Goal: Transaction & Acquisition: Purchase product/service

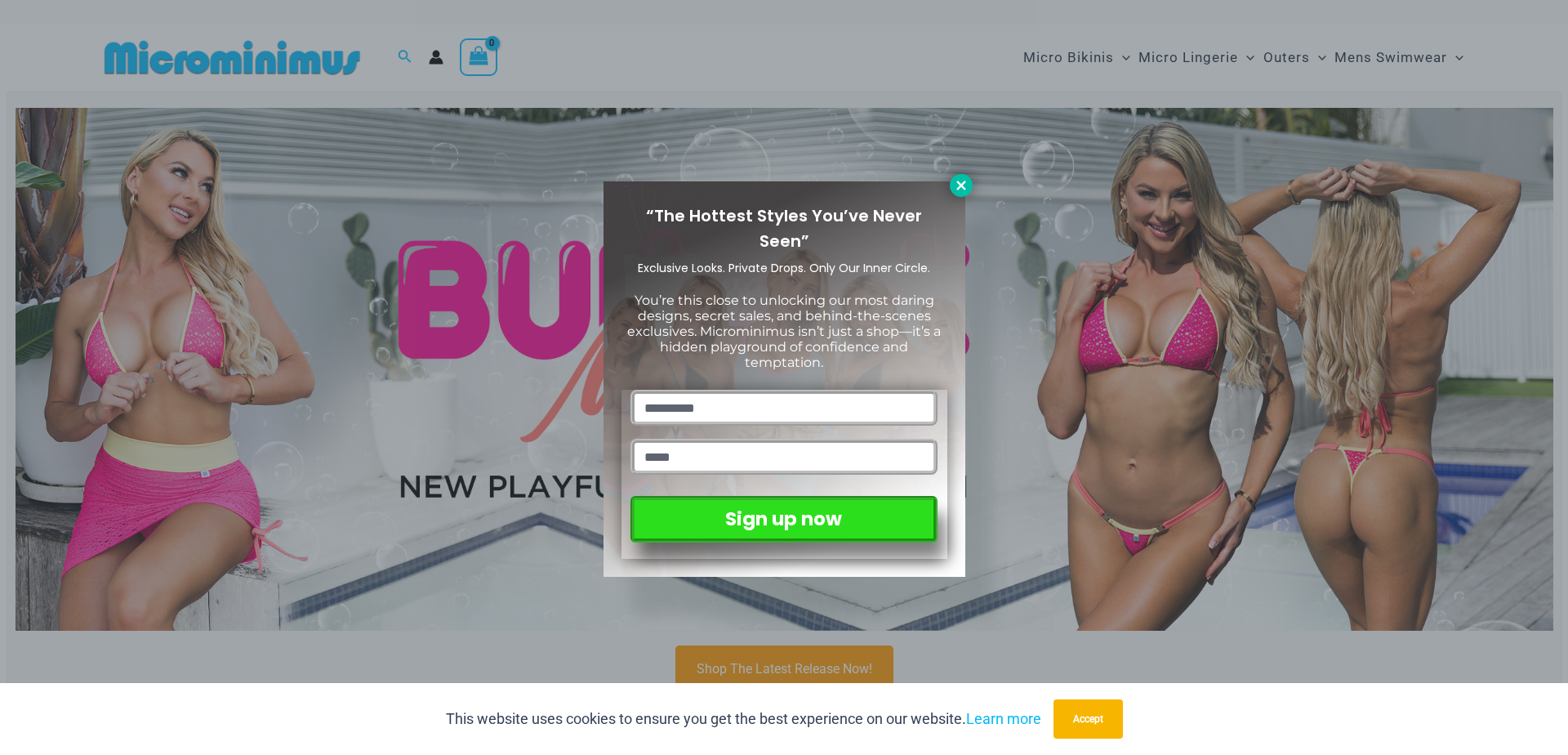
click at [962, 186] on icon at bounding box center [961, 185] width 9 height 9
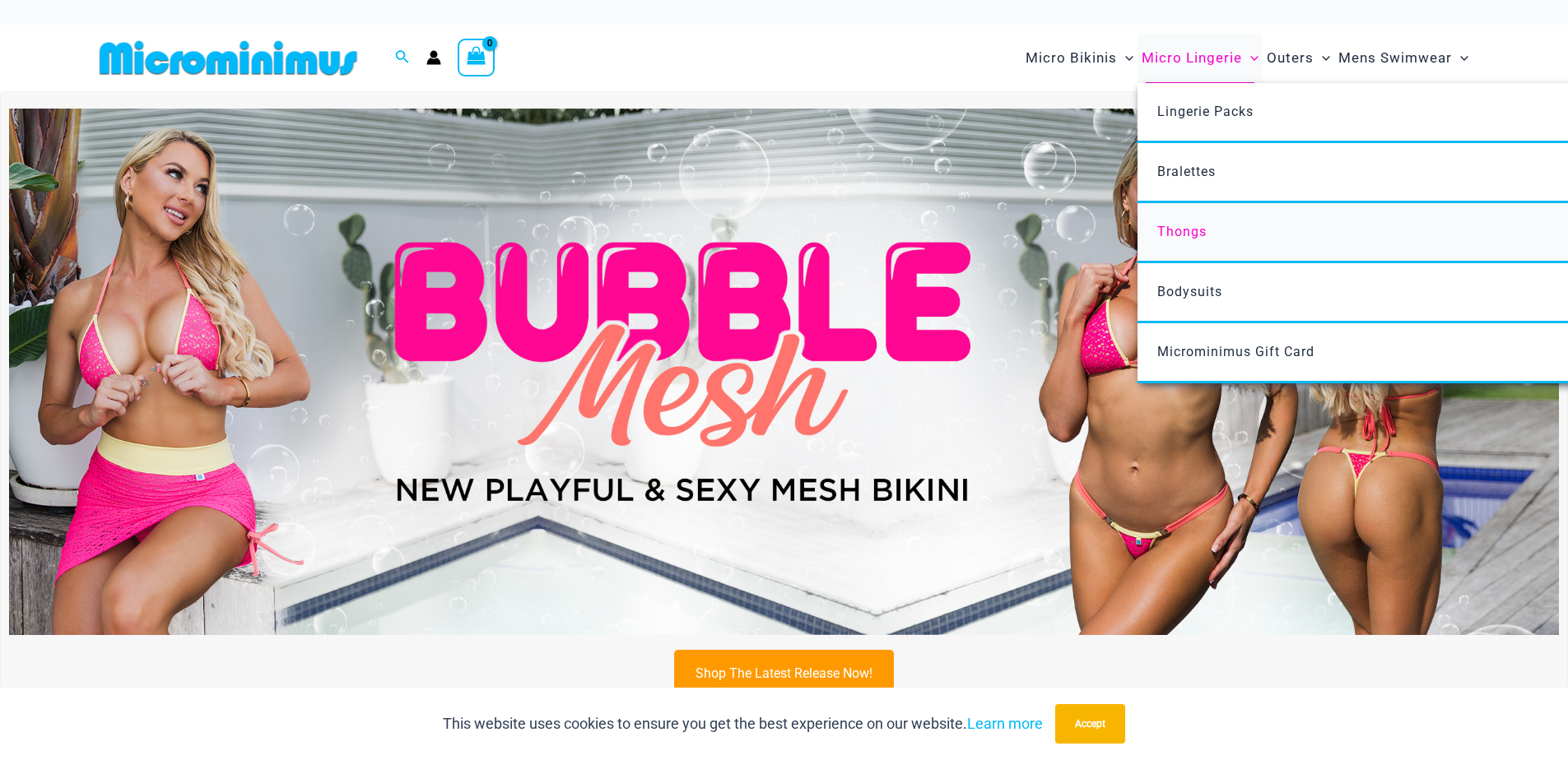
click at [1190, 236] on span "Thongs" at bounding box center [1182, 232] width 50 height 15
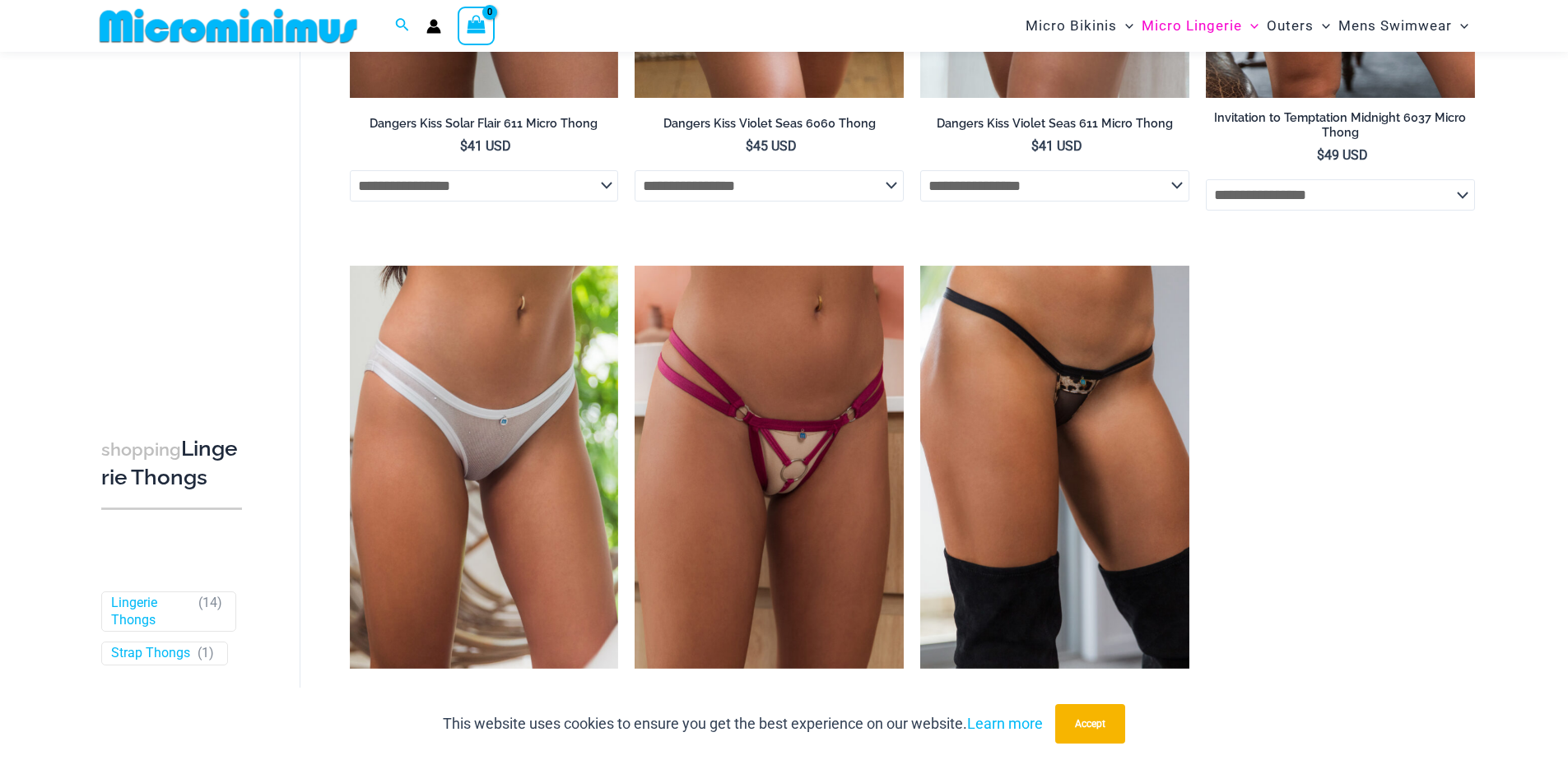
scroll to position [1610, 0]
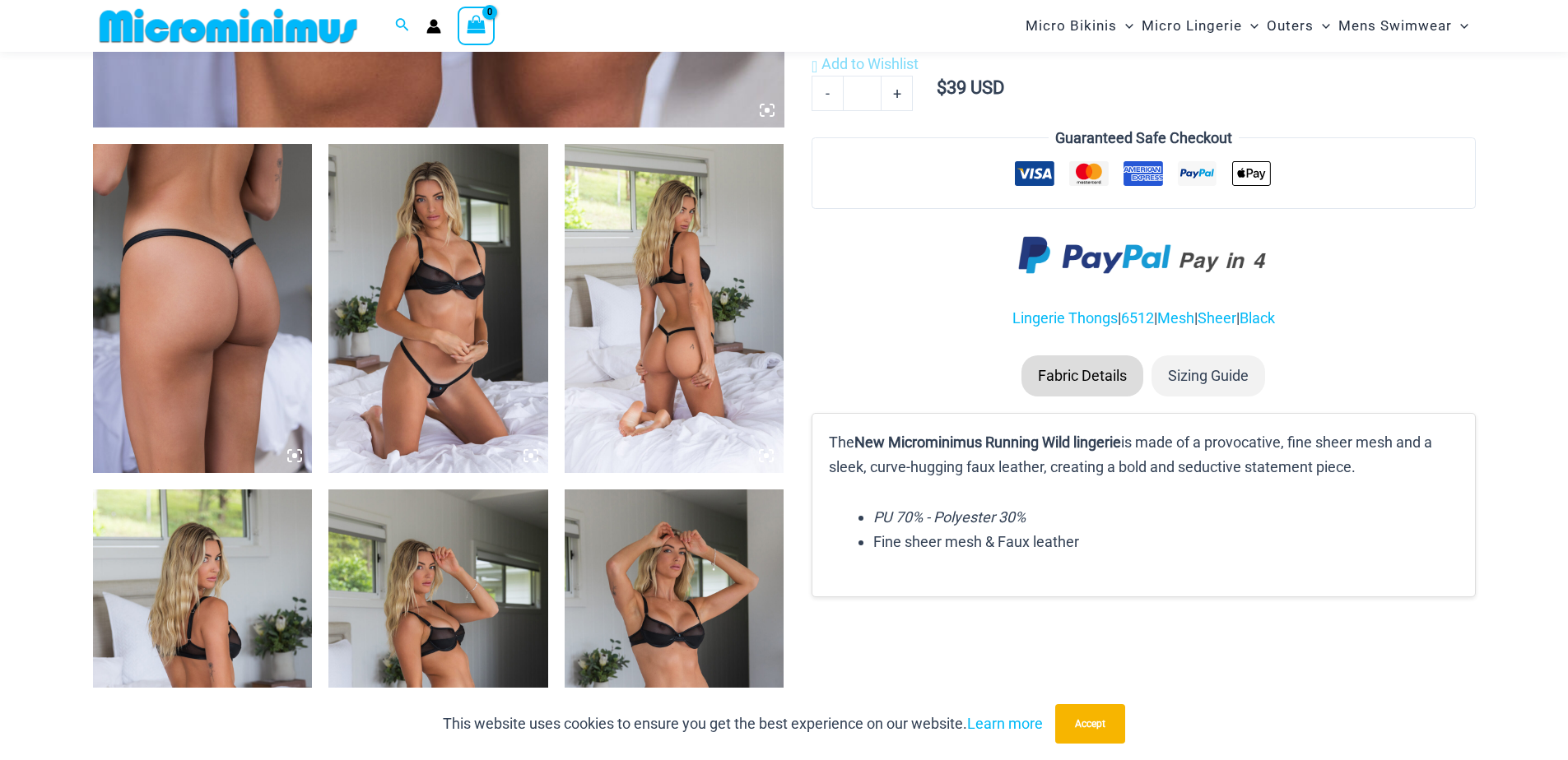
scroll to position [1071, 0]
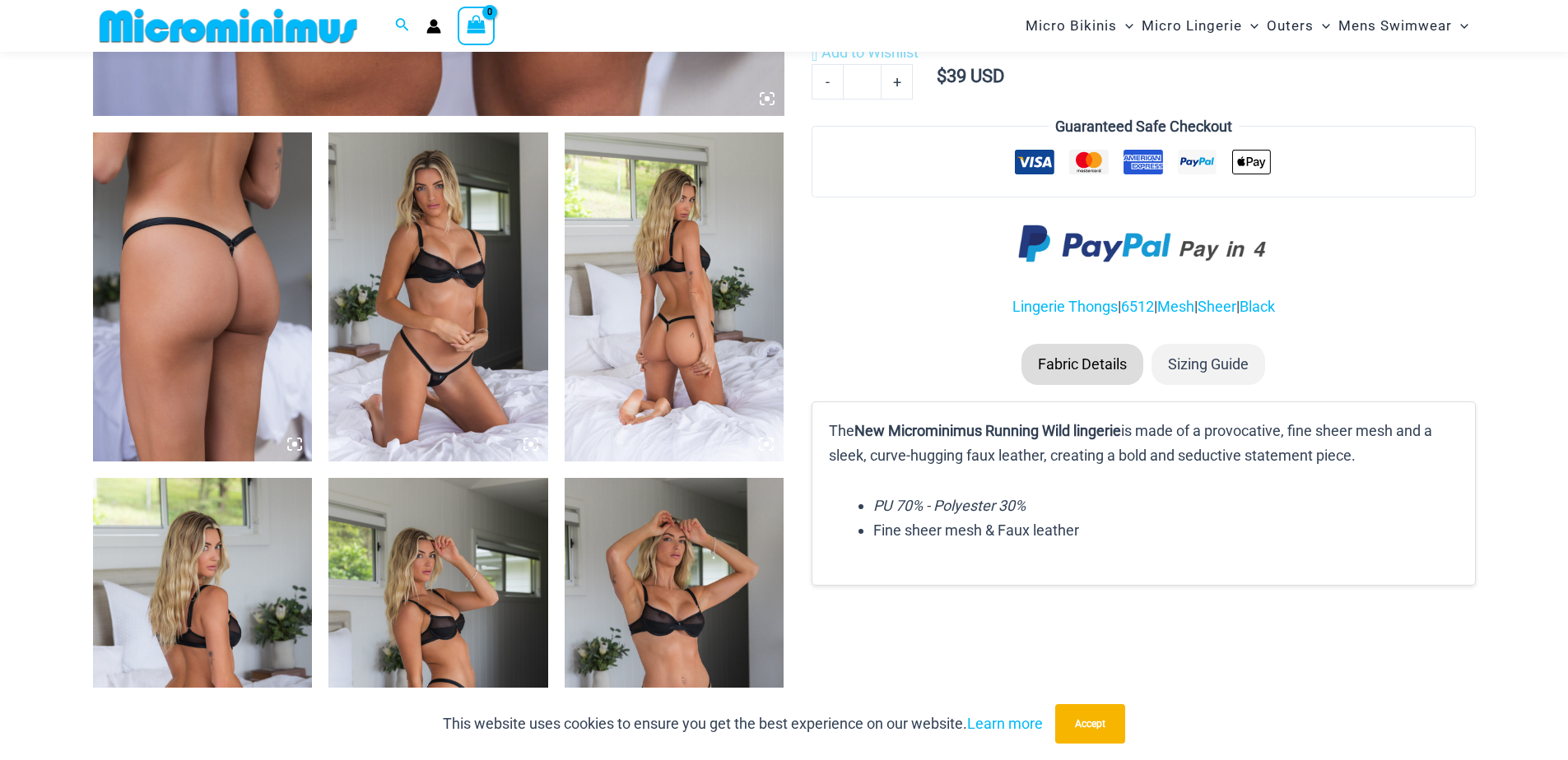
click at [1230, 365] on li "Sizing Guide" at bounding box center [1208, 365] width 113 height 41
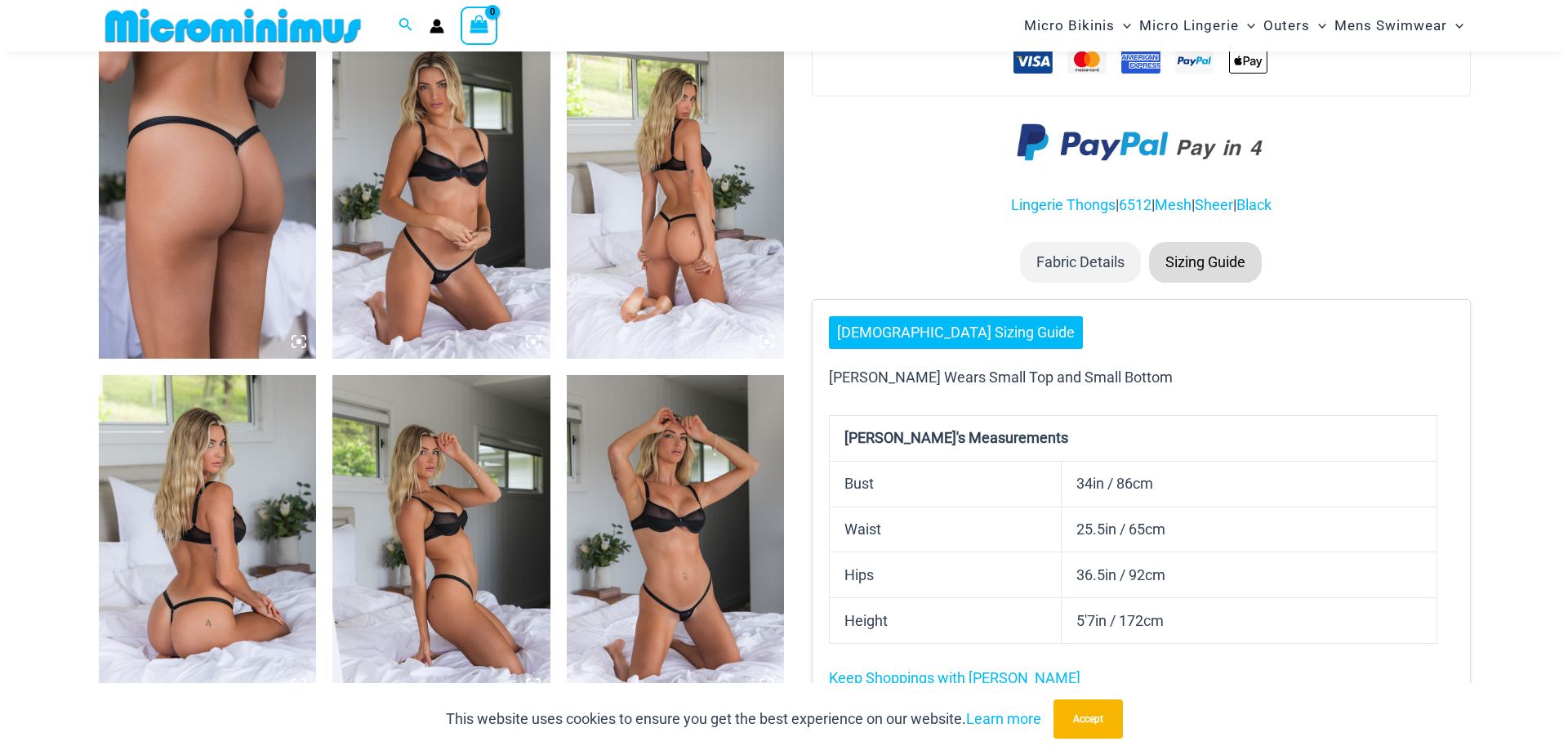
scroll to position [1161, 0]
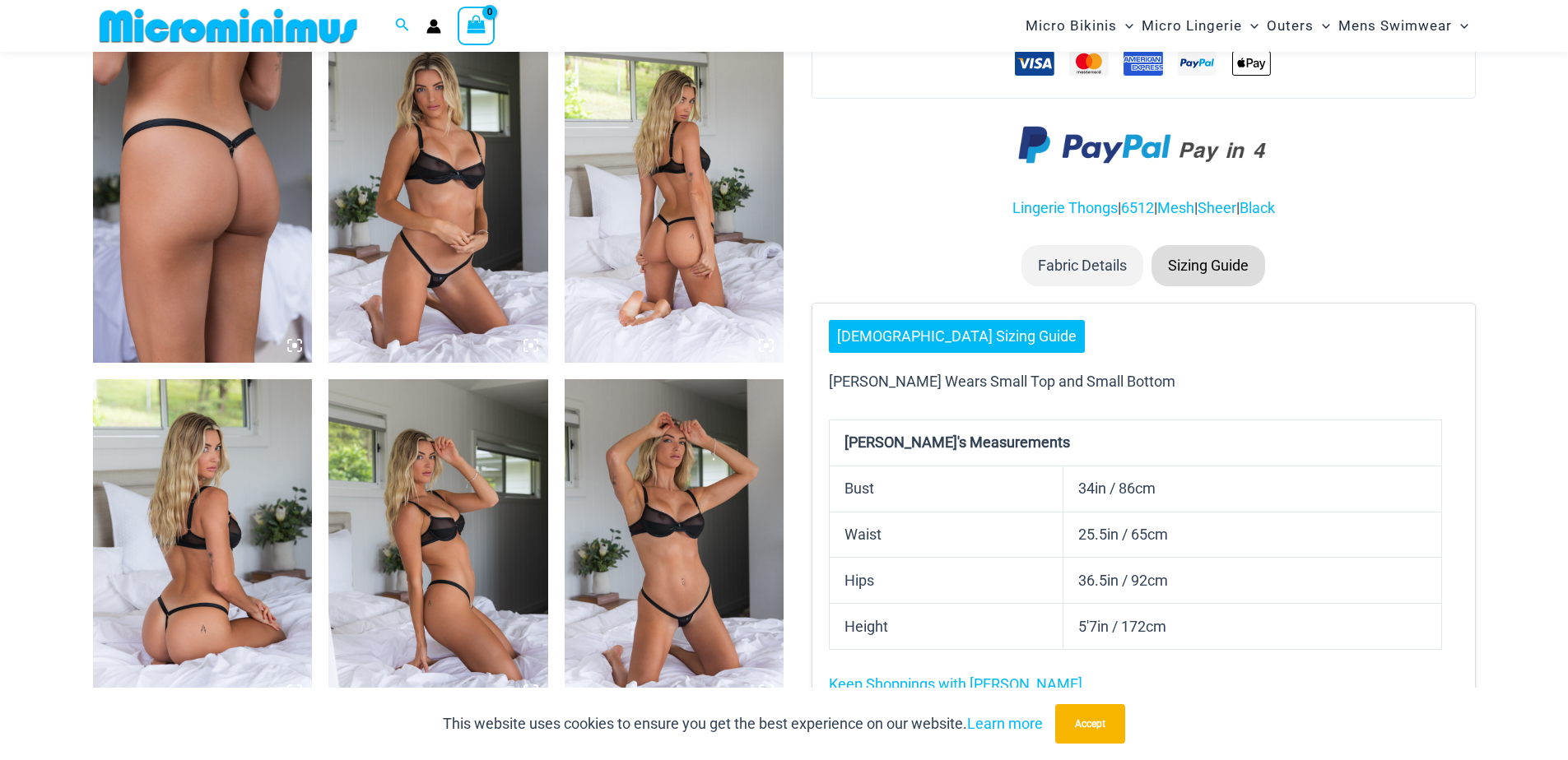
click at [859, 329] on link "[DEMOGRAPHIC_DATA] Sizing Guide" at bounding box center [957, 336] width 256 height 33
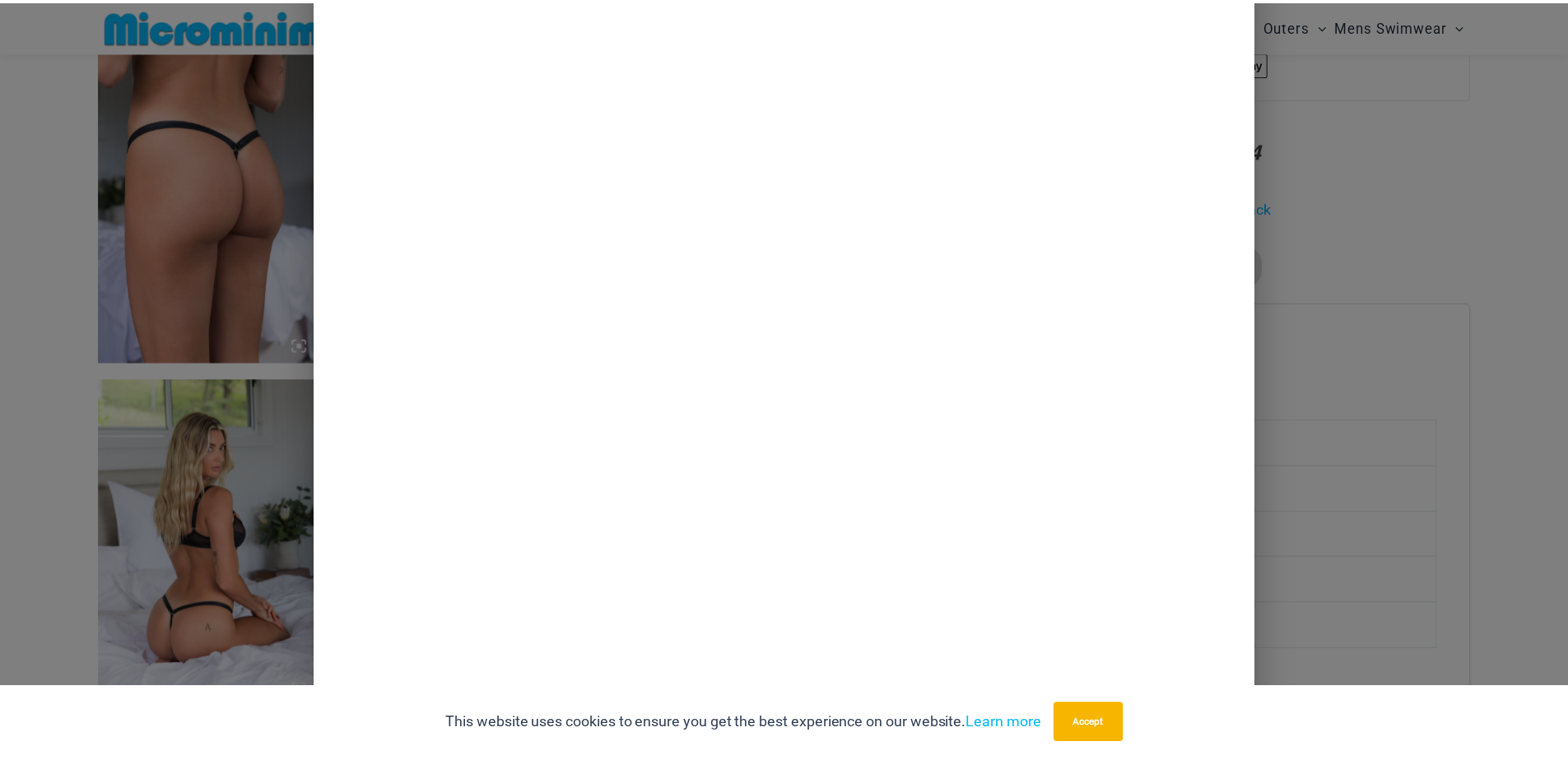
scroll to position [0, 0]
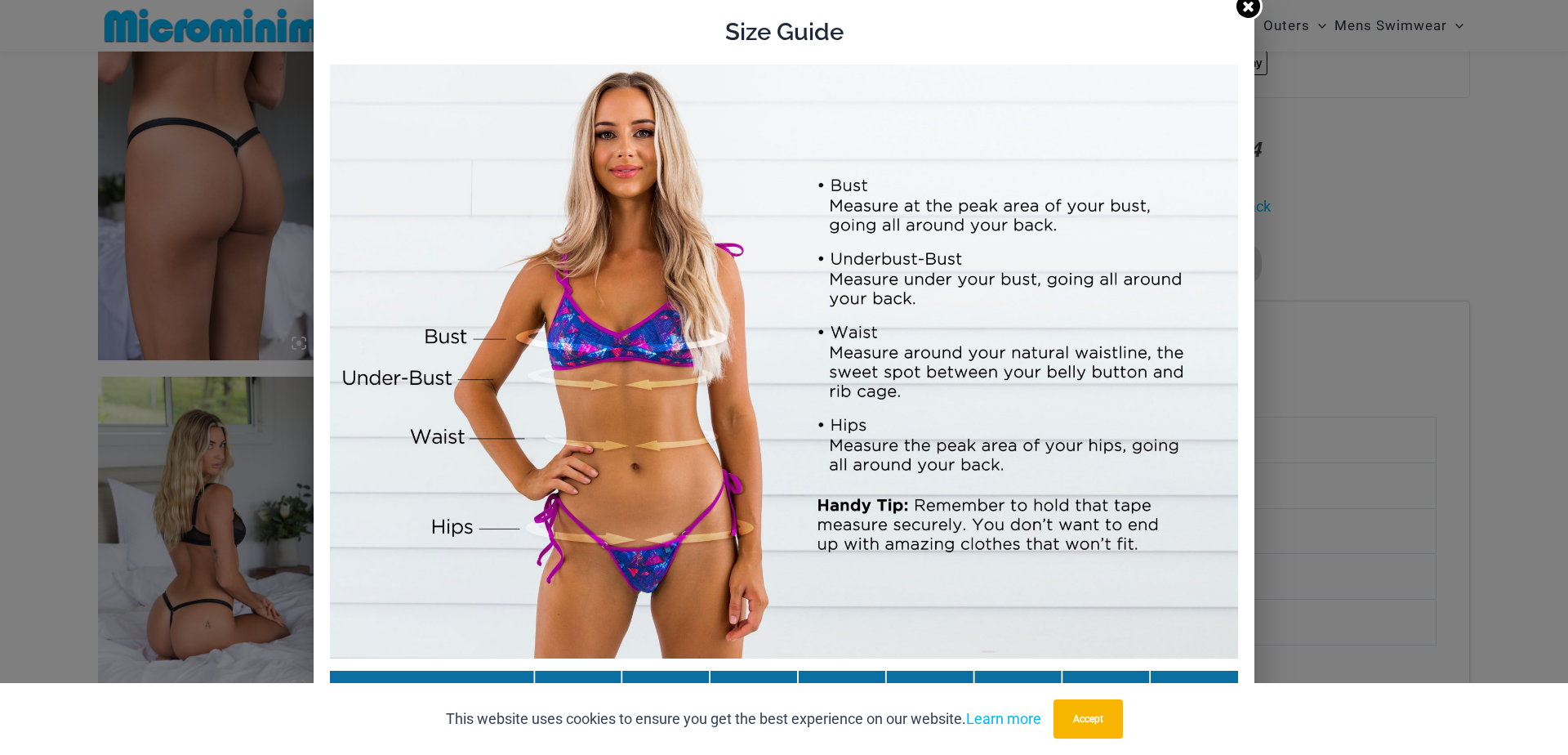
click at [1243, 5] on icon at bounding box center [1249, 6] width 10 height 10
